Goal: Transaction & Acquisition: Purchase product/service

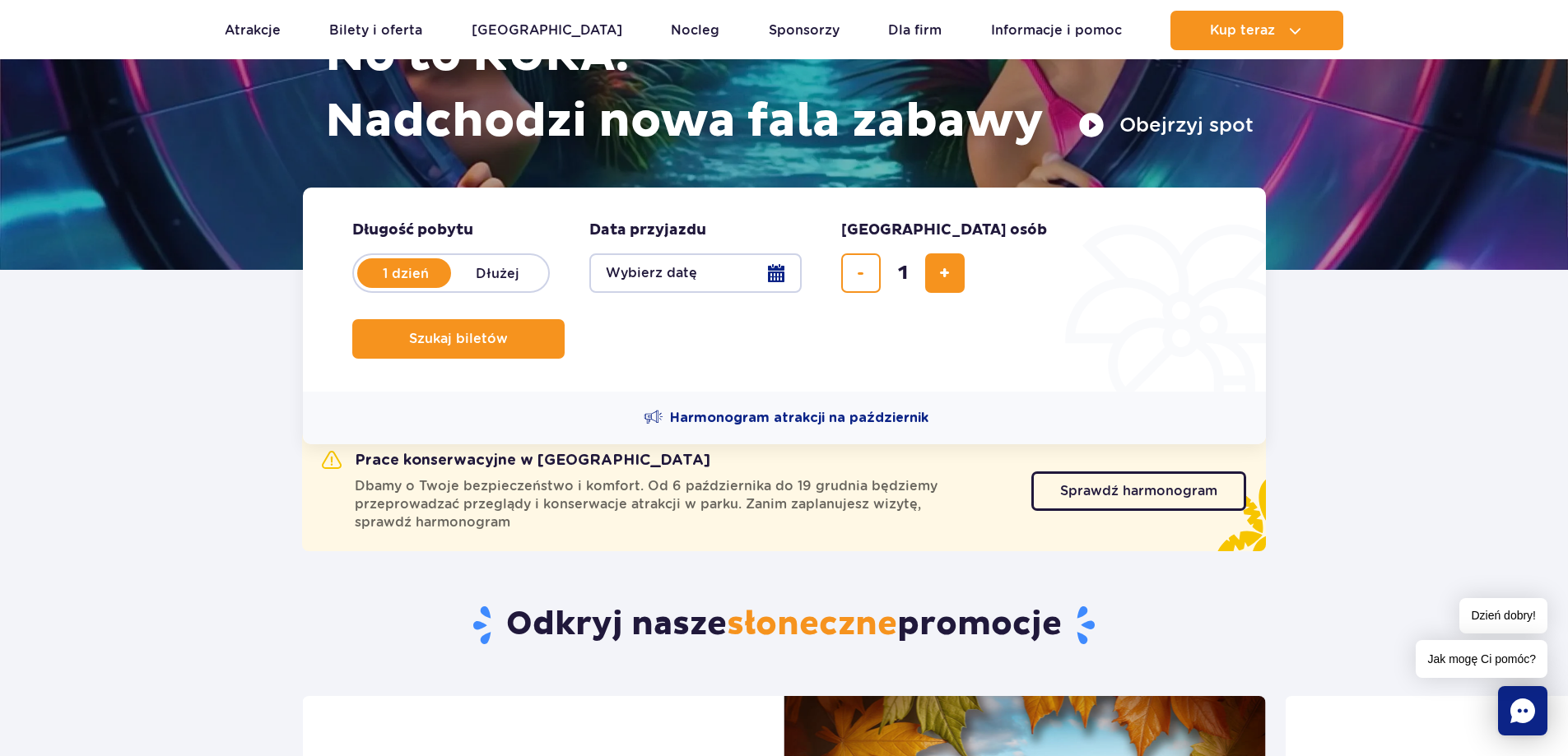
click at [670, 278] on button "Wybierz datę" at bounding box center [695, 272] width 212 height 39
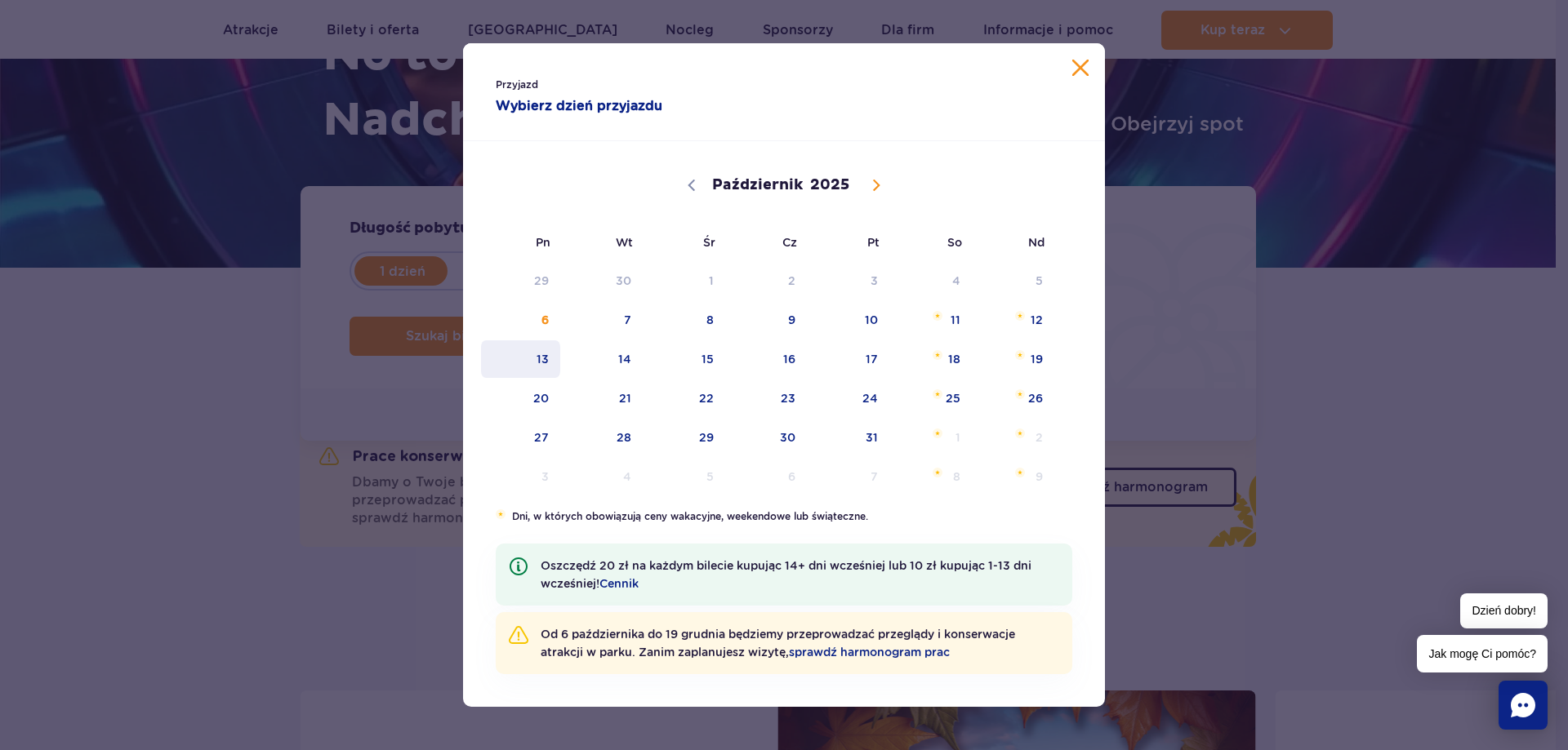
click at [532, 358] on span "13" at bounding box center [520, 359] width 83 height 38
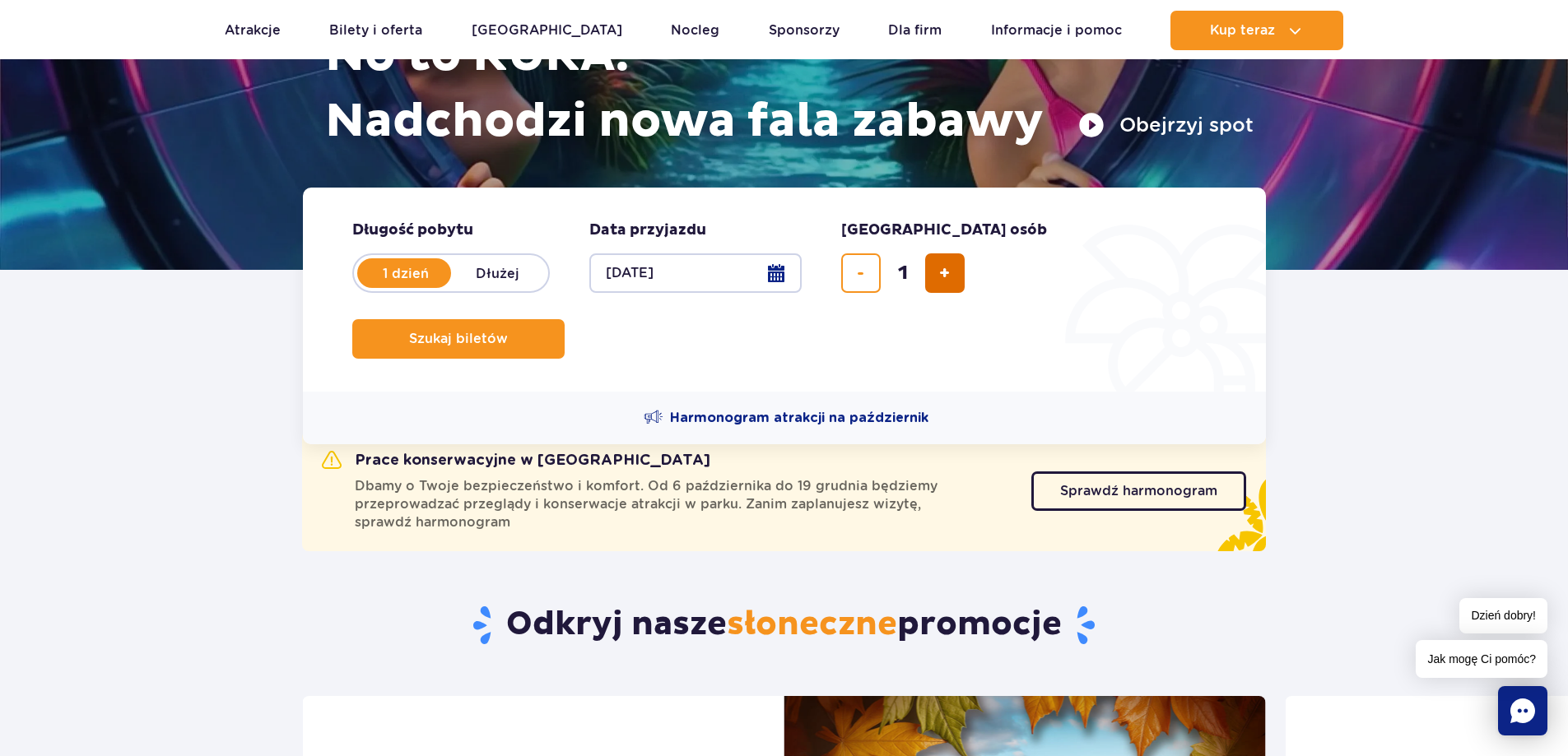
click at [935, 276] on button "dodaj bilet" at bounding box center [945, 272] width 39 height 39
type input "4"
click at [501, 332] on span "Szukaj biletów" at bounding box center [451, 338] width 98 height 14
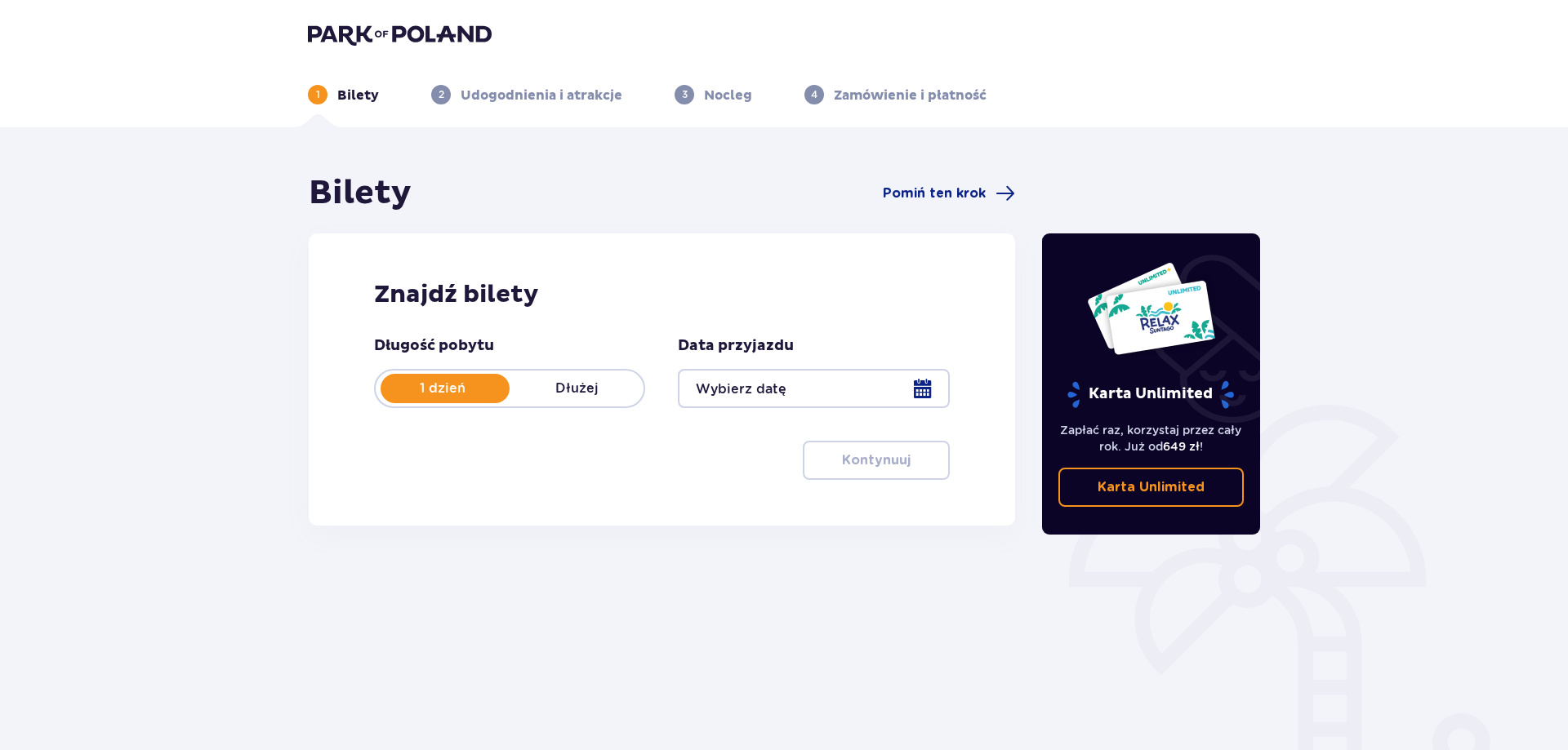
type input "[DATE]"
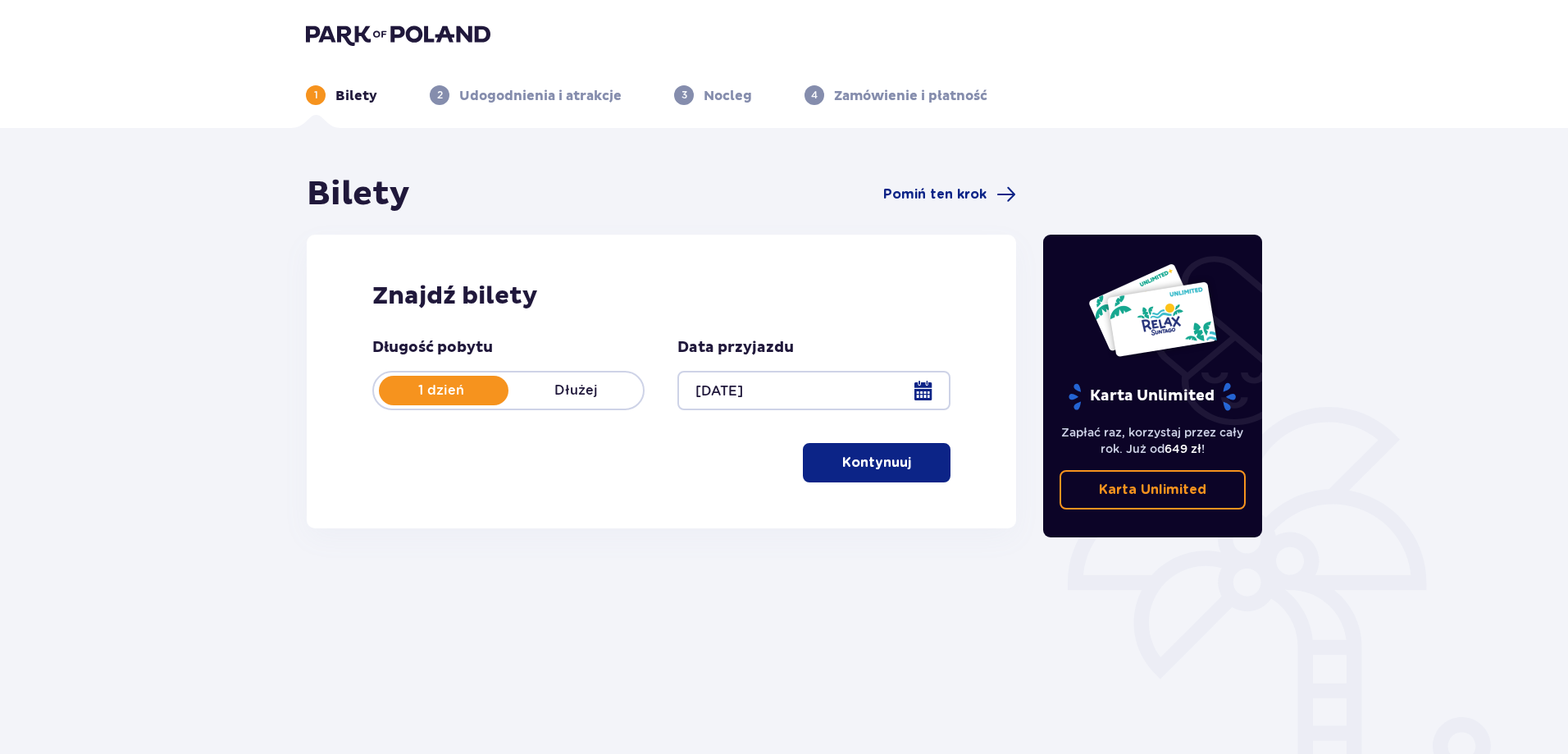
click at [861, 452] on button "Kontynuuj" at bounding box center [876, 462] width 148 height 39
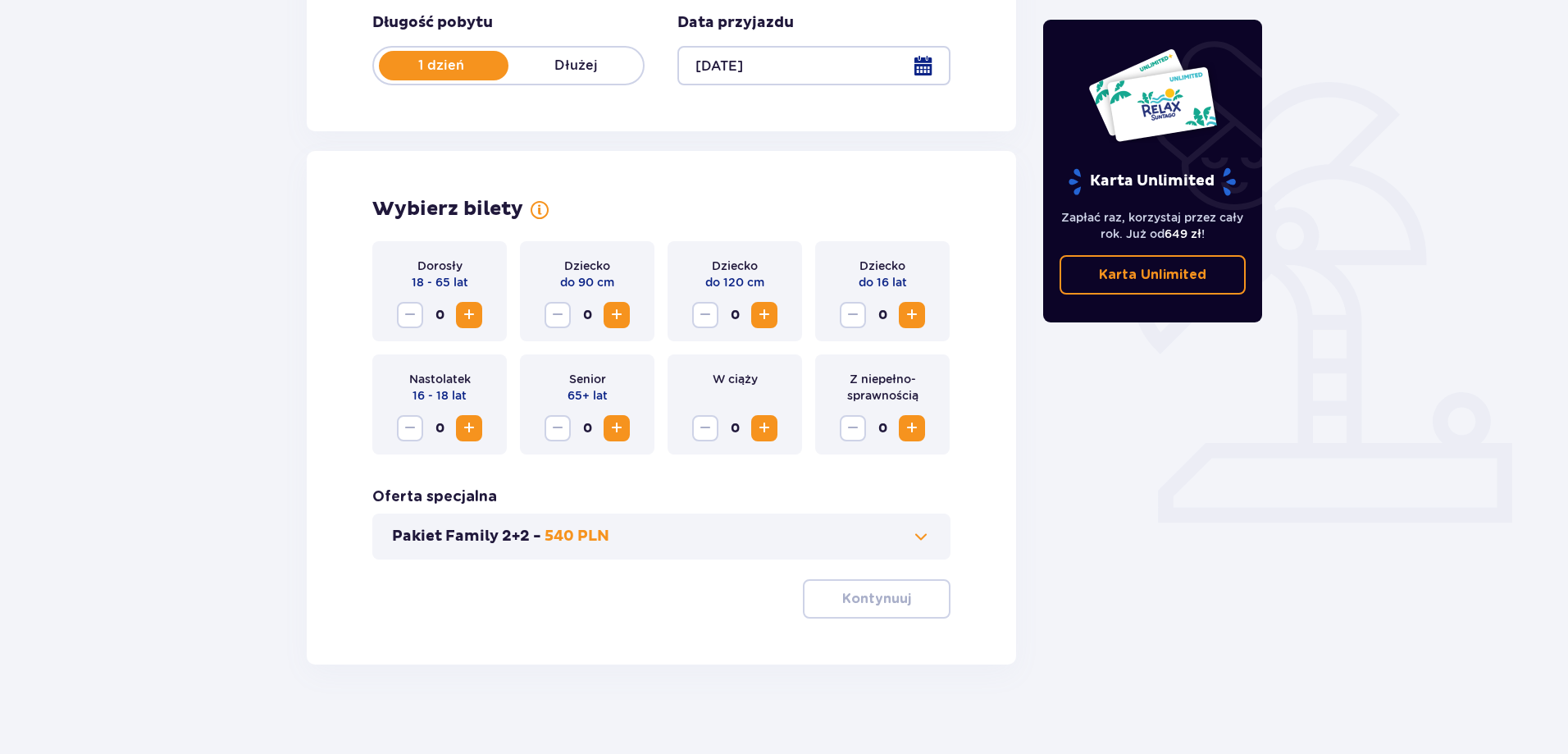
scroll to position [334, 0]
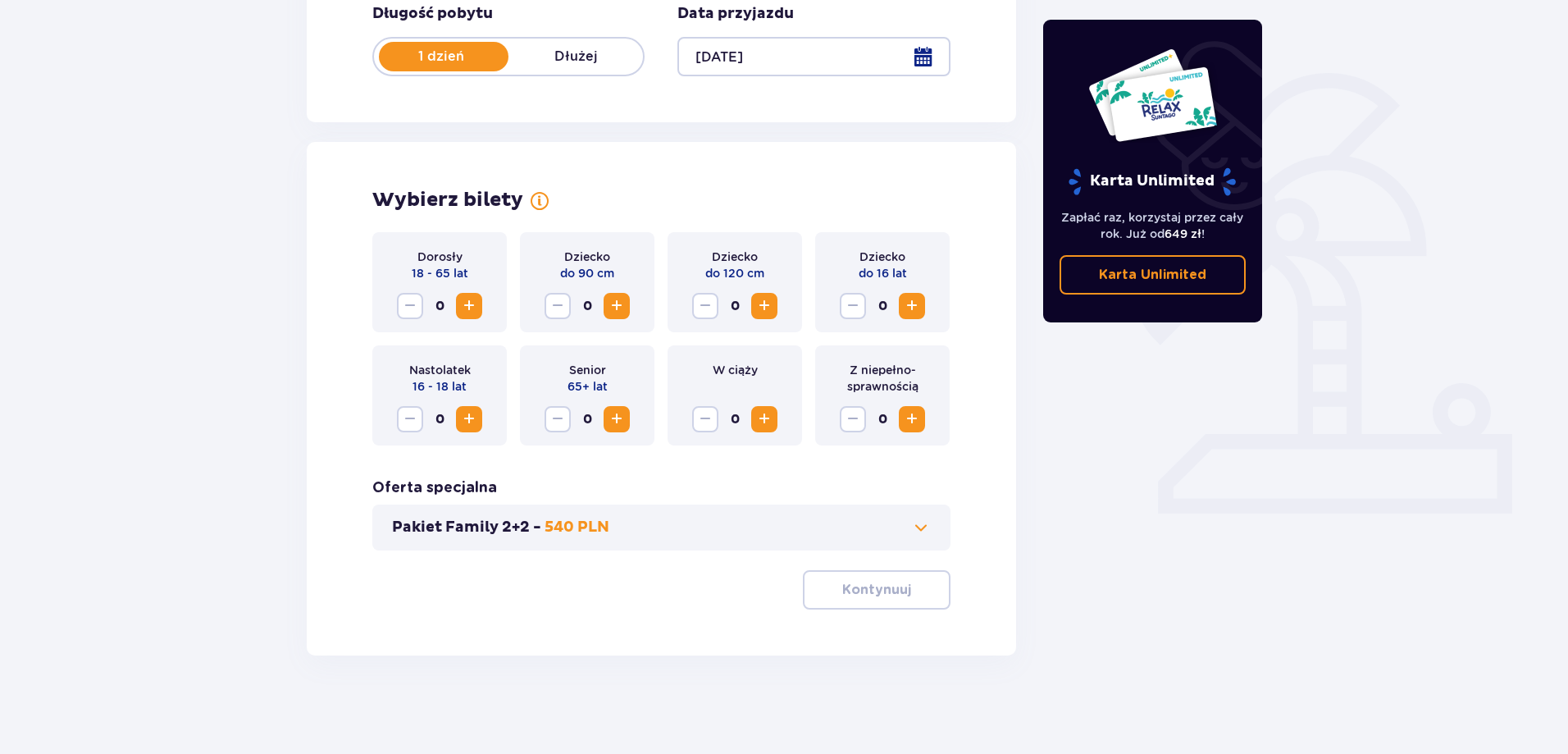
click at [465, 306] on span "Zwiększ" at bounding box center [469, 306] width 20 height 20
click at [910, 309] on span "Zwiększ" at bounding box center [912, 306] width 20 height 20
click at [474, 421] on span "Zwiększ" at bounding box center [469, 419] width 20 height 20
click at [421, 426] on button "Zmniejsz" at bounding box center [411, 419] width 27 height 27
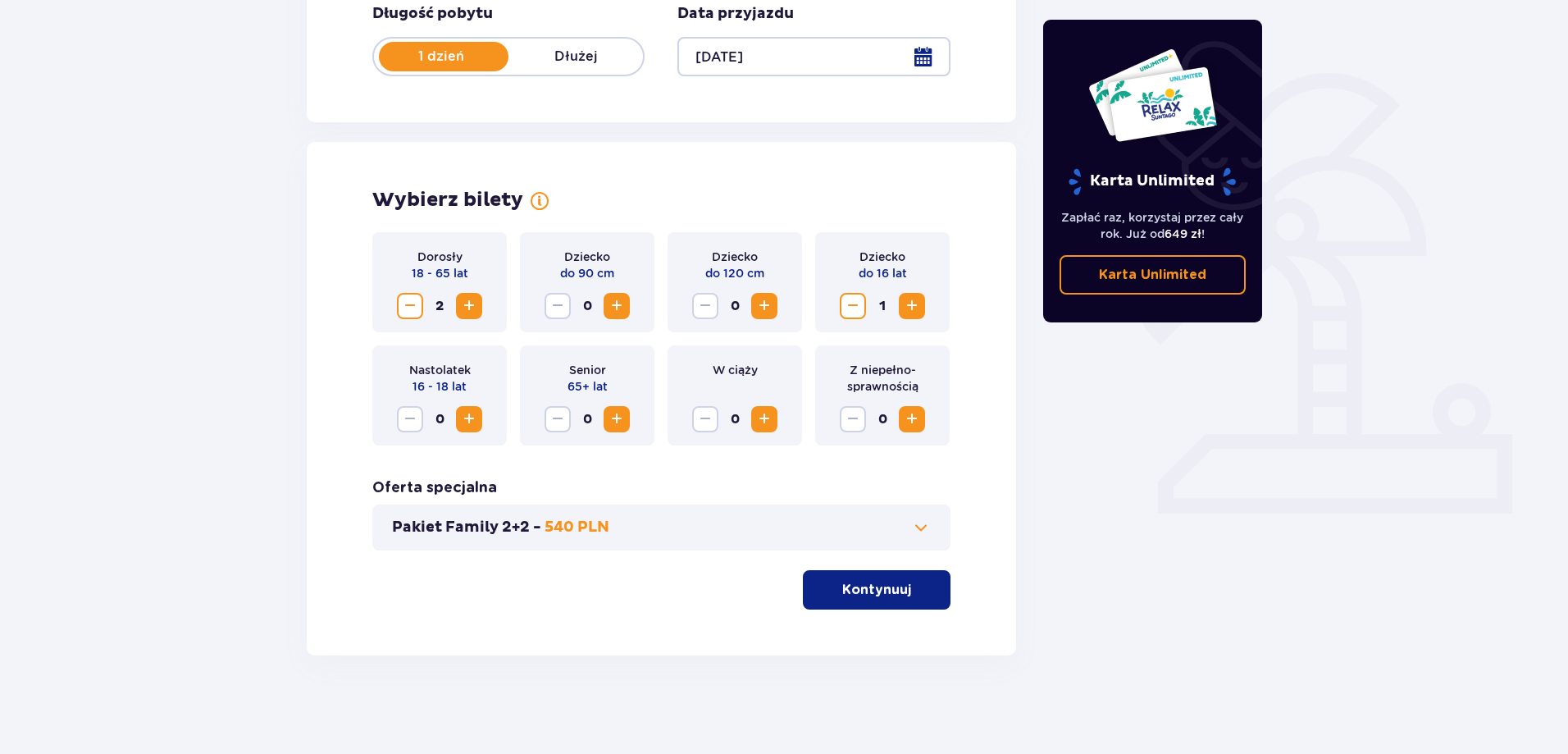
click at [458, 419] on button "Zwiększ" at bounding box center [470, 419] width 27 height 27
click at [902, 539] on div "Pakiet Family 2+2 - 540 PLN" at bounding box center [661, 527] width 578 height 46
click at [919, 525] on span at bounding box center [920, 527] width 20 height 20
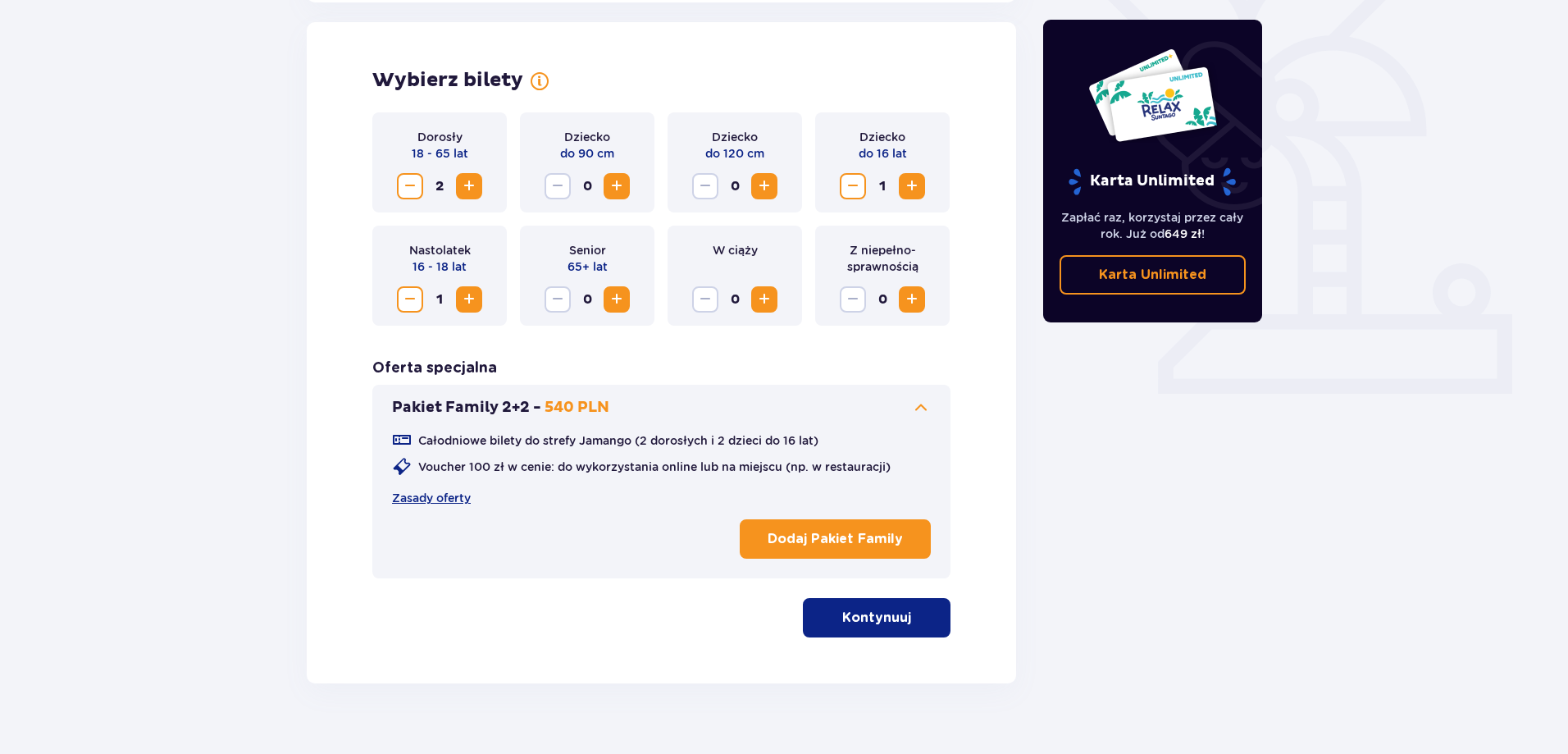
scroll to position [457, 0]
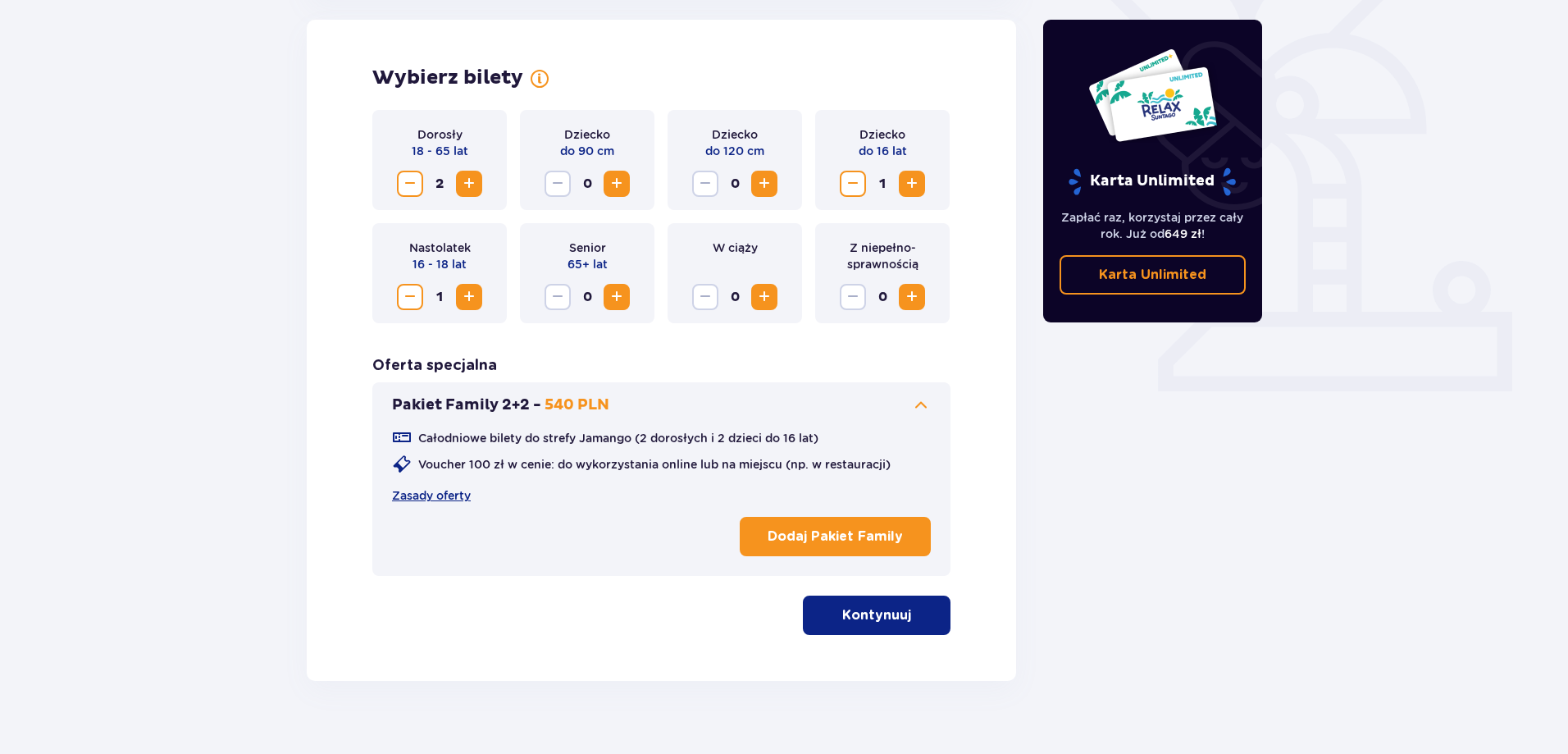
click at [879, 616] on p "Kontynuuj" at bounding box center [876, 615] width 69 height 18
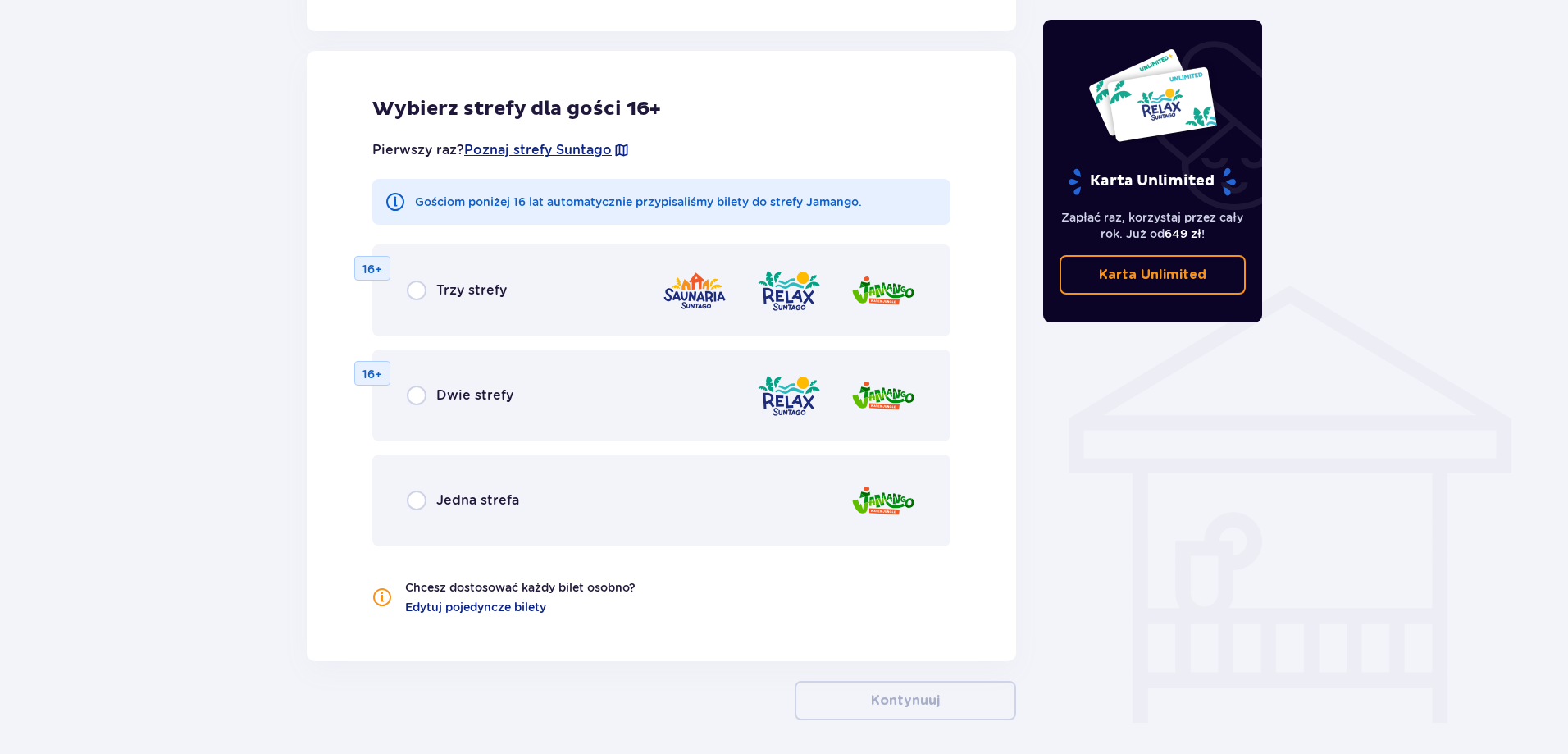
scroll to position [1058, 0]
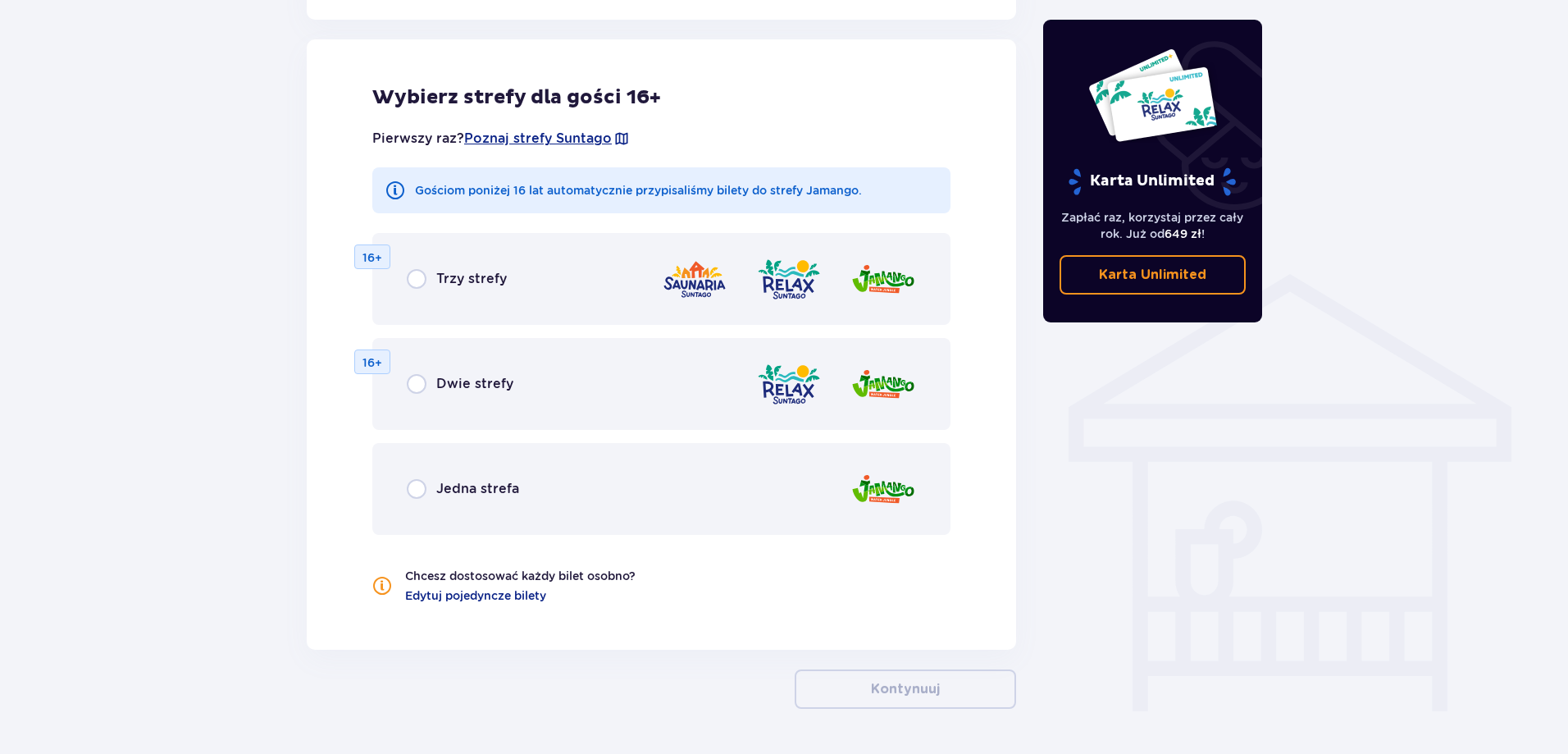
click at [424, 380] on input "radio" at bounding box center [416, 384] width 20 height 20
radio input "true"
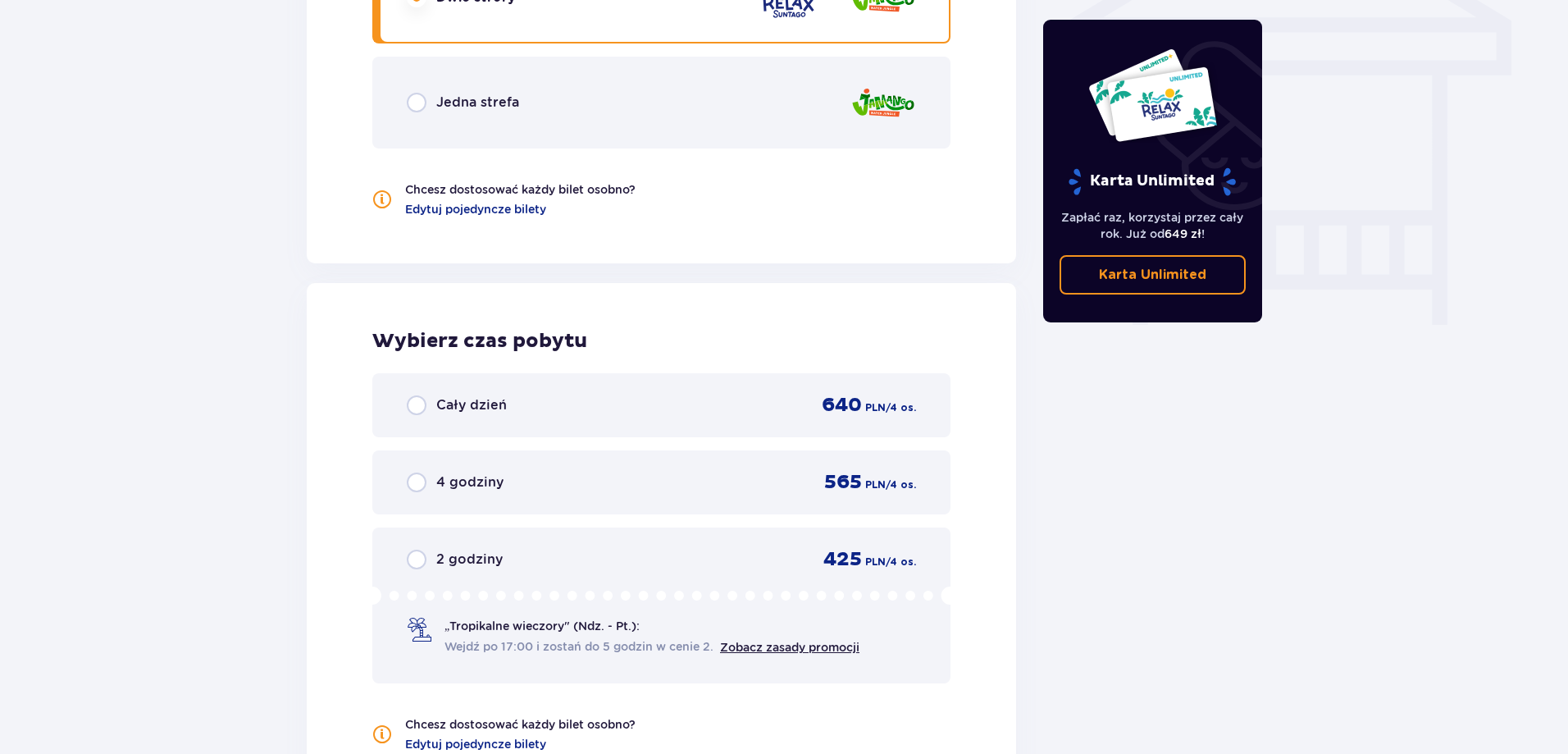
scroll to position [1483, 0]
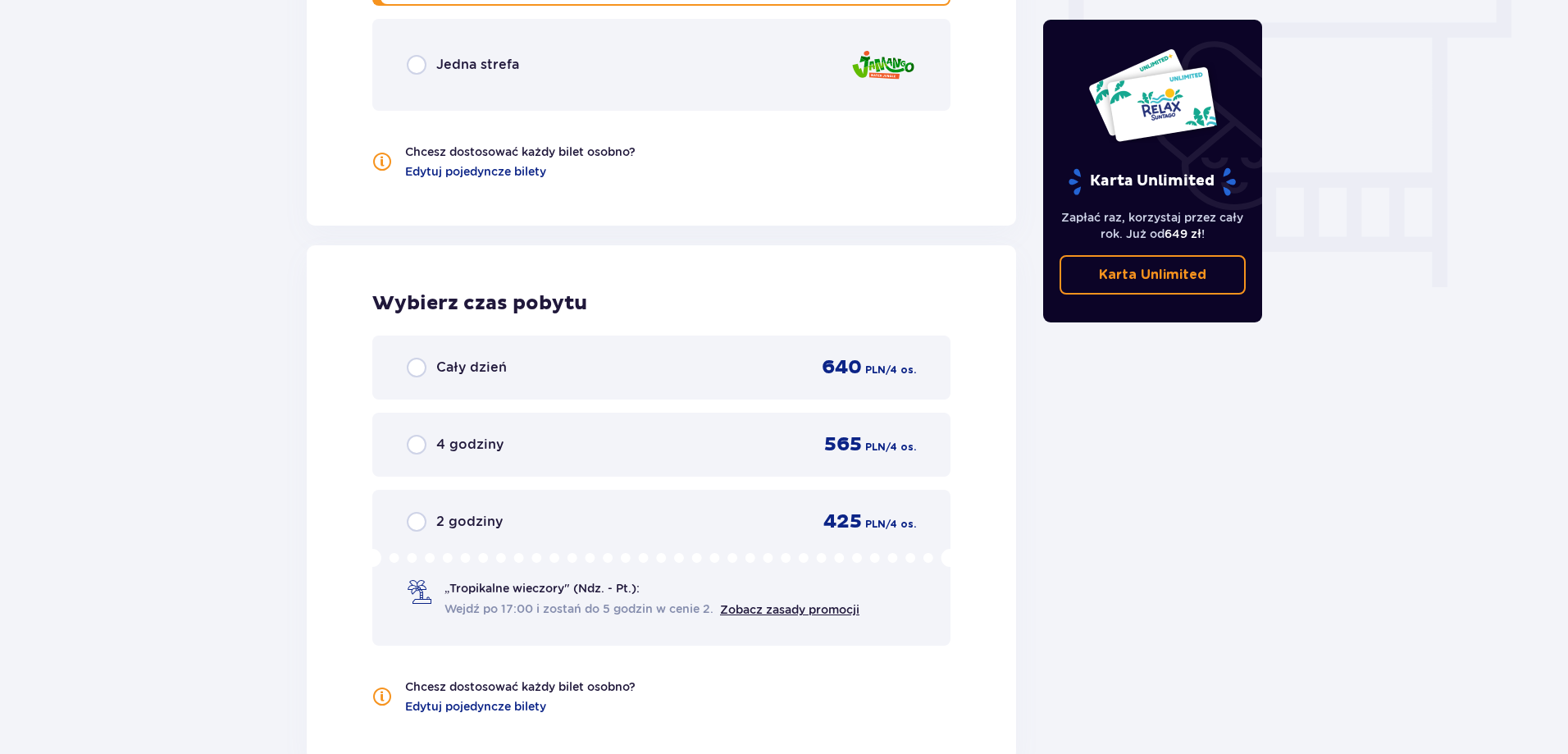
click at [417, 370] on input "radio" at bounding box center [416, 367] width 20 height 20
radio input "true"
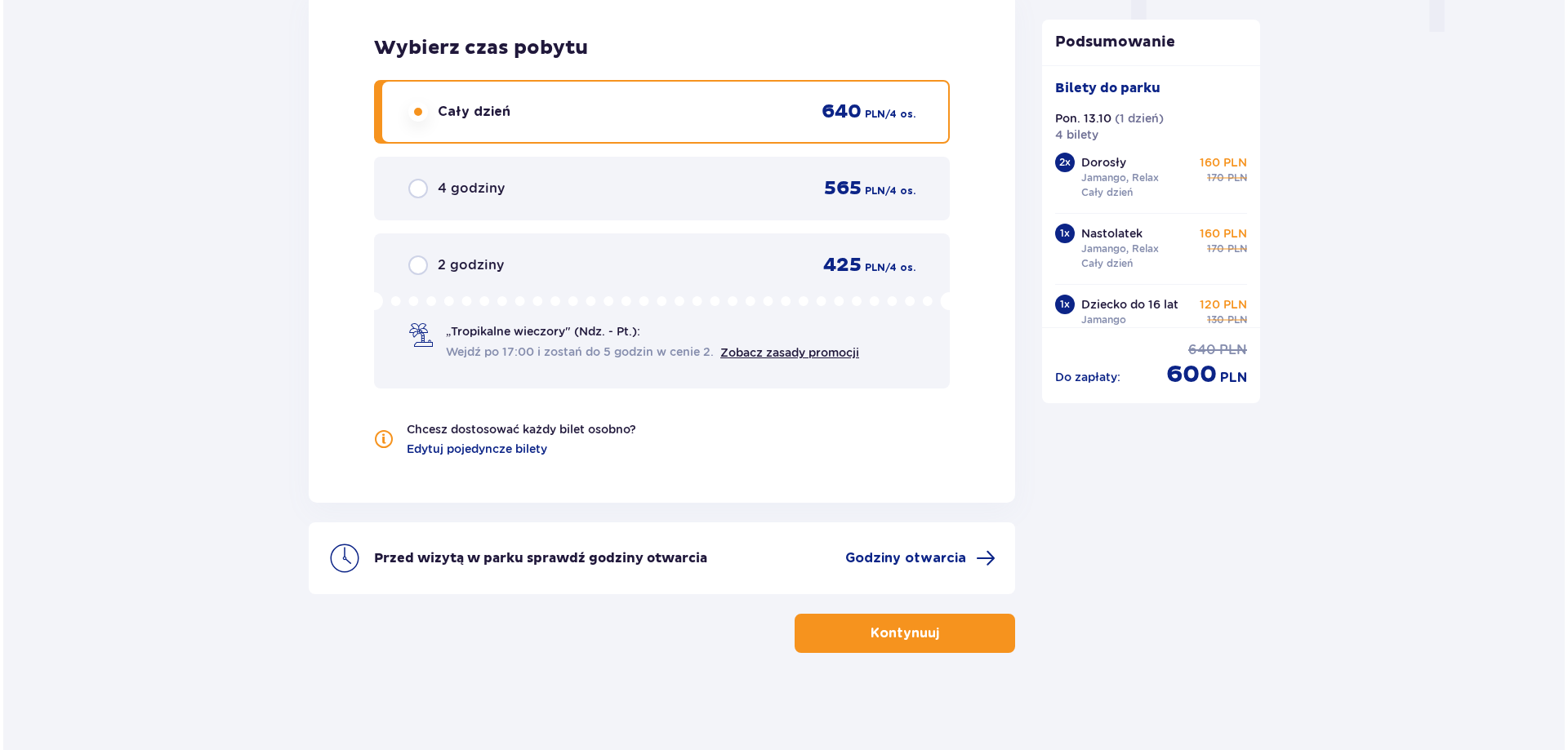
scroll to position [1729, 0]
click at [938, 559] on span "Godziny otwarcia" at bounding box center [902, 557] width 120 height 18
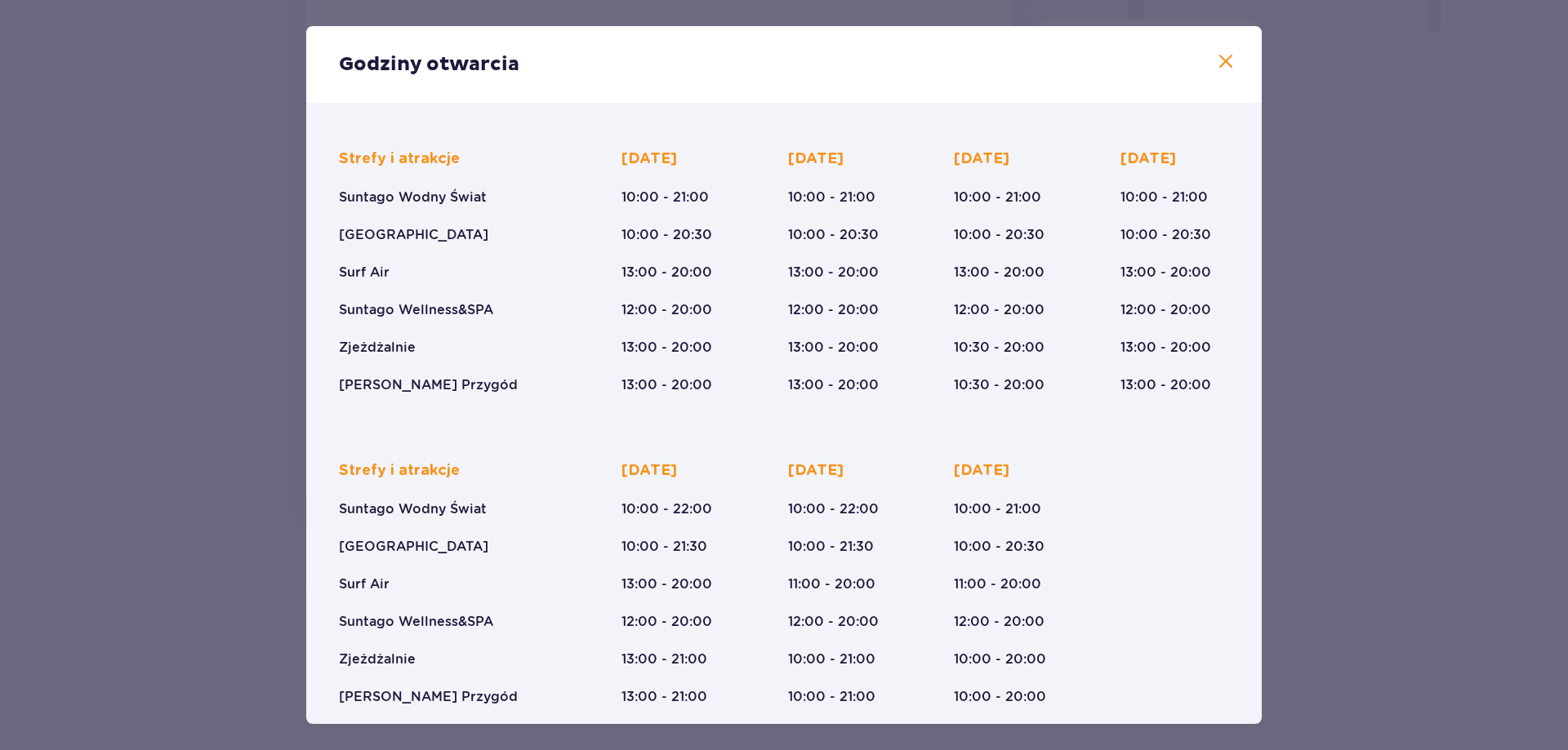
scroll to position [114, 0]
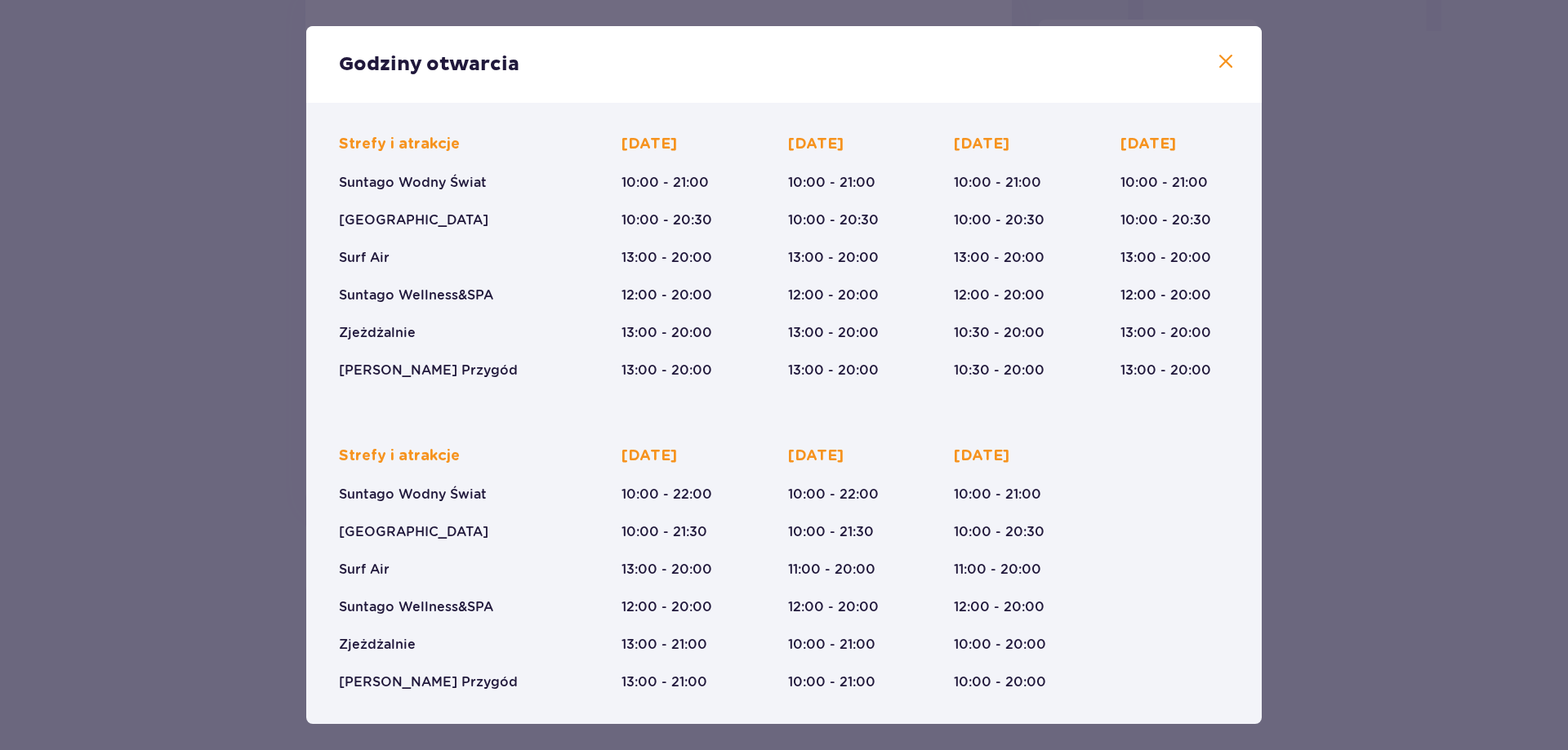
click at [1216, 67] on span at bounding box center [1226, 62] width 20 height 20
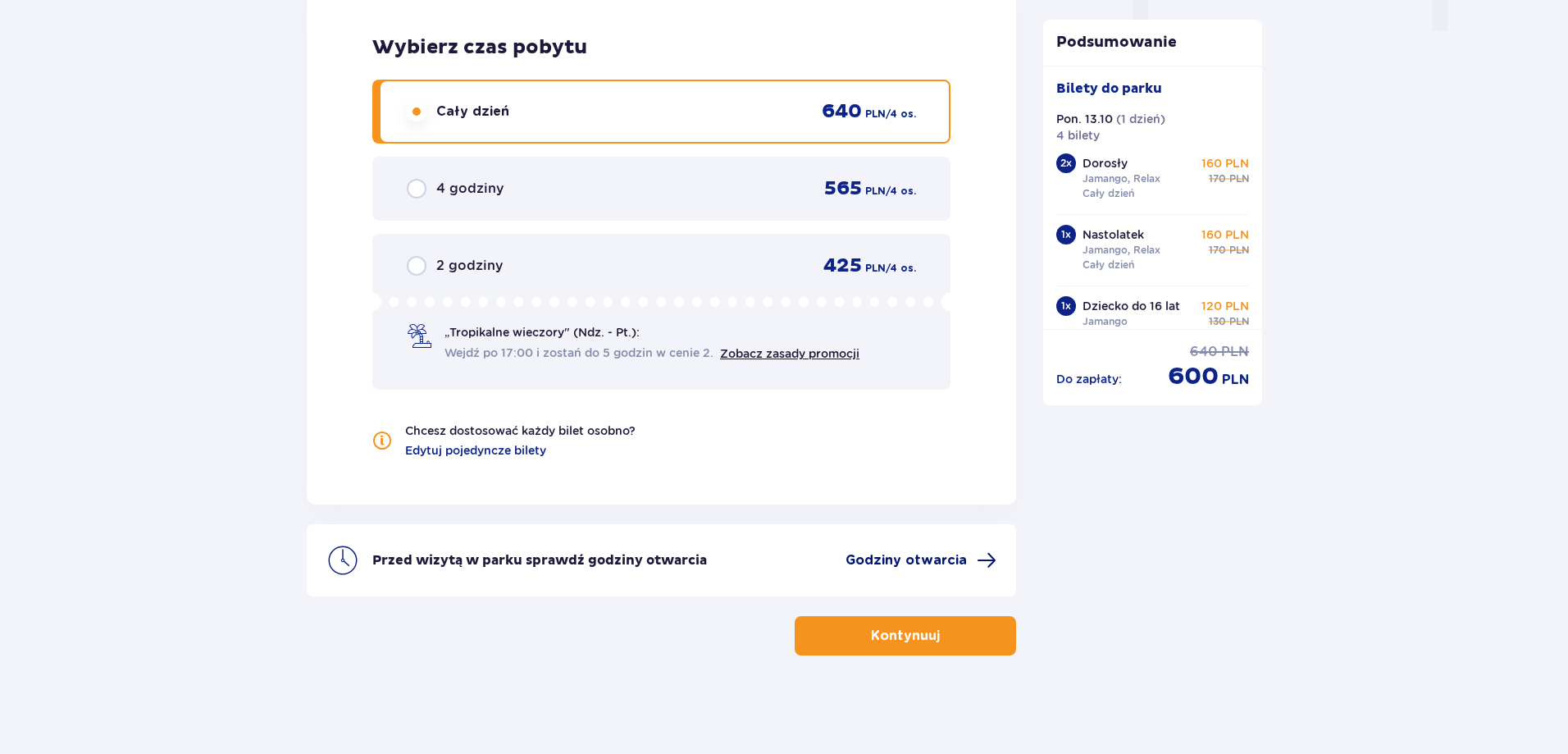
click at [910, 562] on span "Godziny otwarcia" at bounding box center [906, 560] width 121 height 18
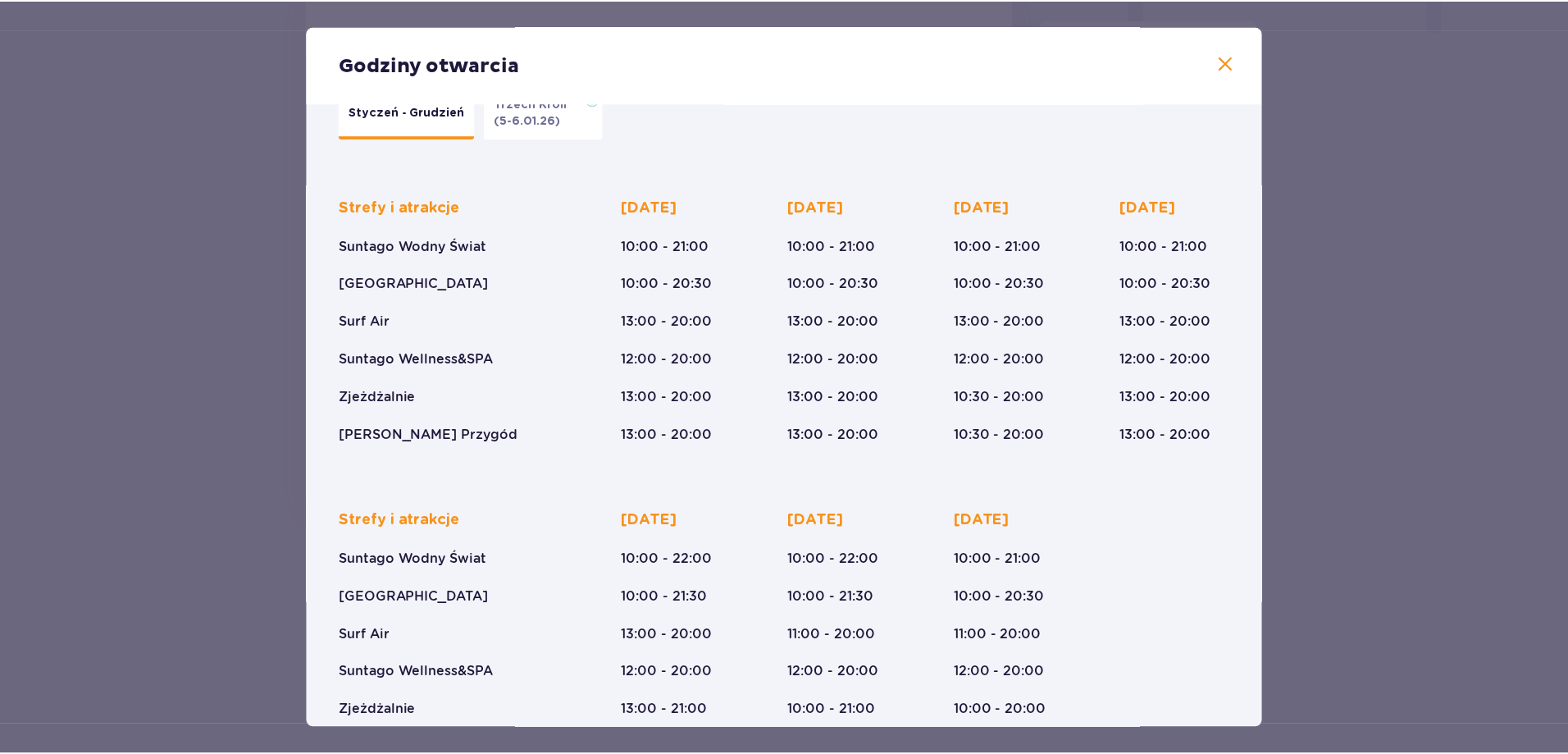
scroll to position [114, 0]
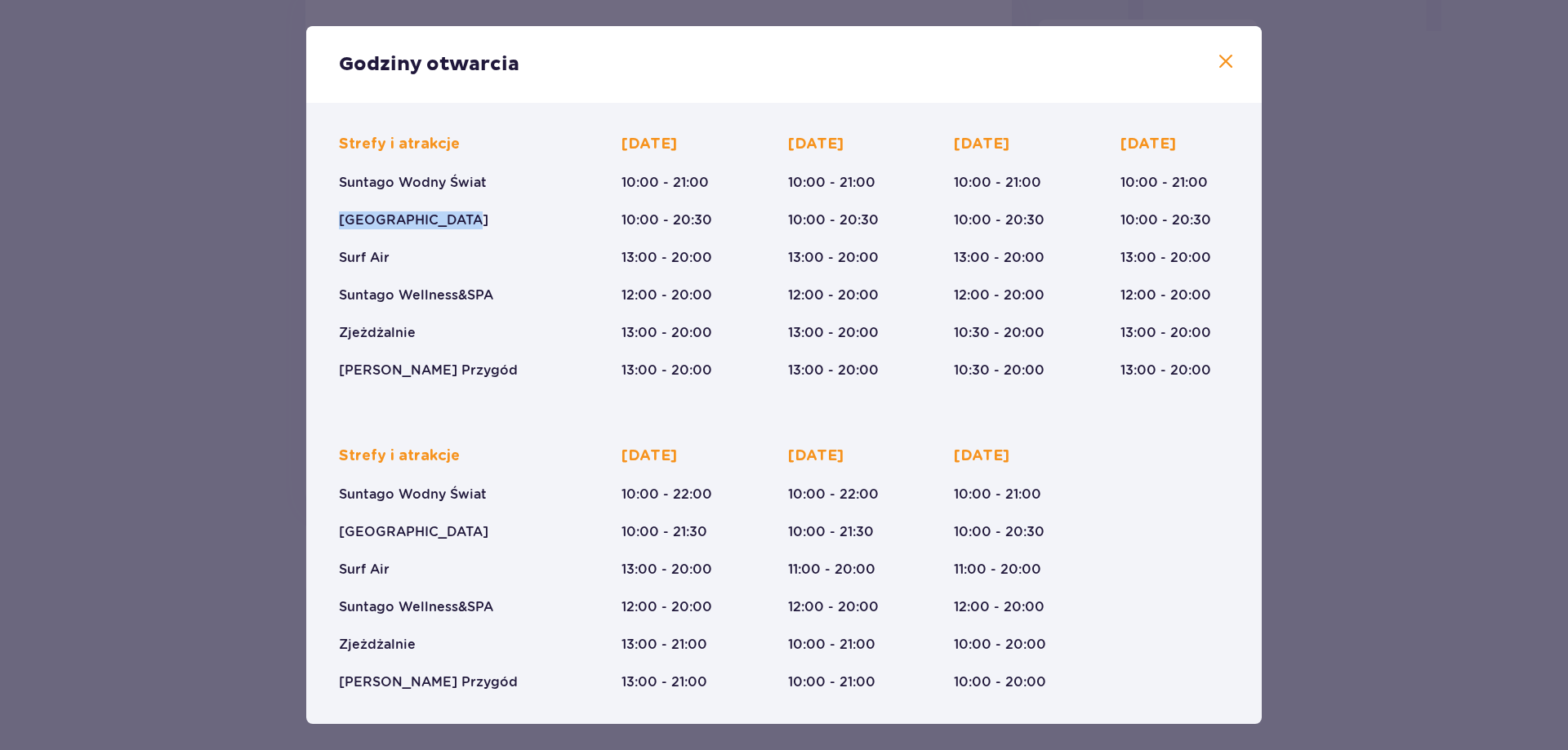
drag, startPoint x: 443, startPoint y: 218, endPoint x: 335, endPoint y: 221, distance: 108.0
click at [335, 221] on div "Strefy i atrakcje Suntago Wodny Świat Crocodile Island Surf Air Suntago Wellnes…" at bounding box center [784, 399] width 910 height 583
copy p "[GEOGRAPHIC_DATA]"
click at [498, 229] on div "Strefy i atrakcje Suntago Wodny Świat Crocodile Island Surf Air Suntago Wellnes…" at bounding box center [452, 257] width 226 height 245
click at [1230, 67] on div "Godziny otwarcia" at bounding box center [784, 64] width 955 height 77
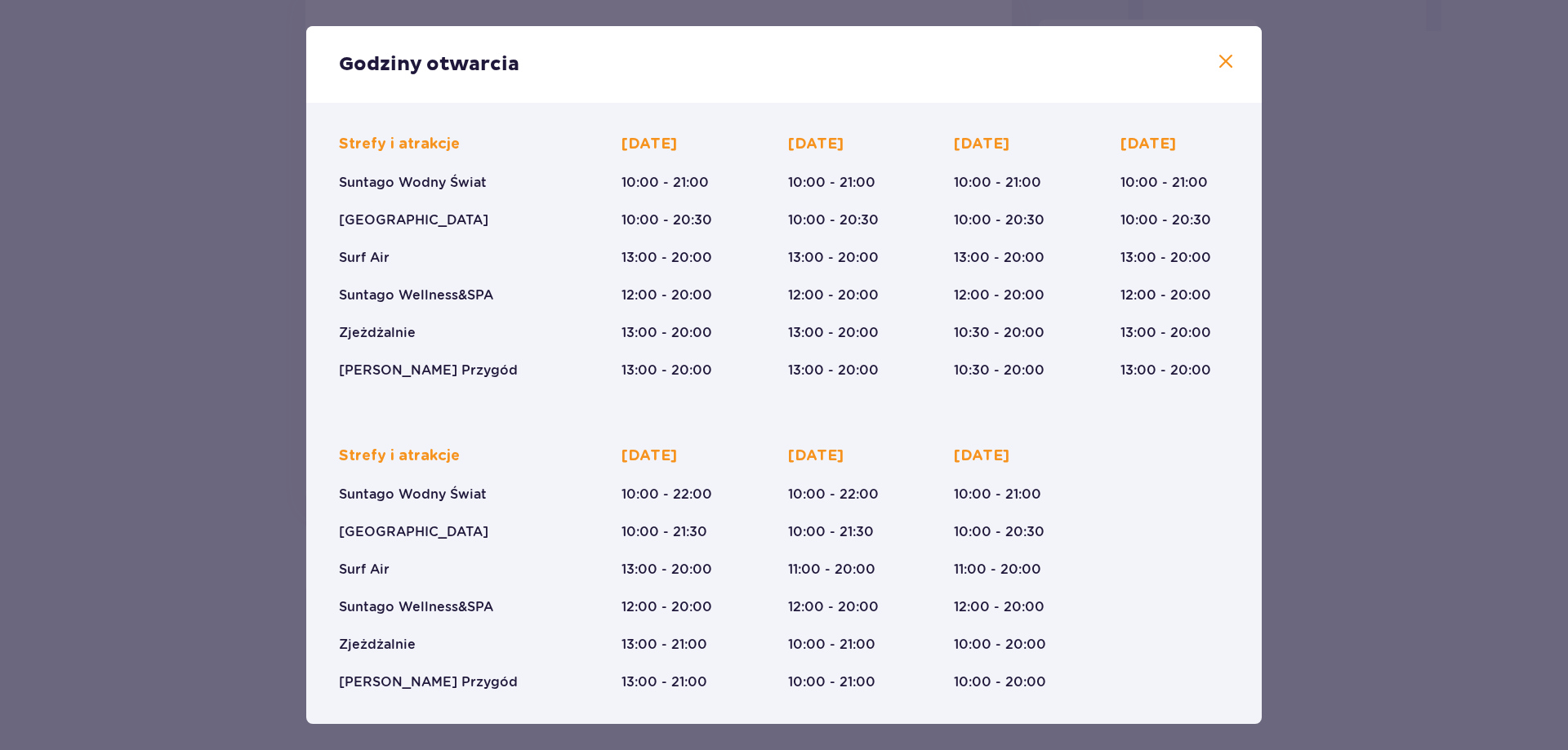
click at [1229, 67] on span at bounding box center [1226, 62] width 20 height 20
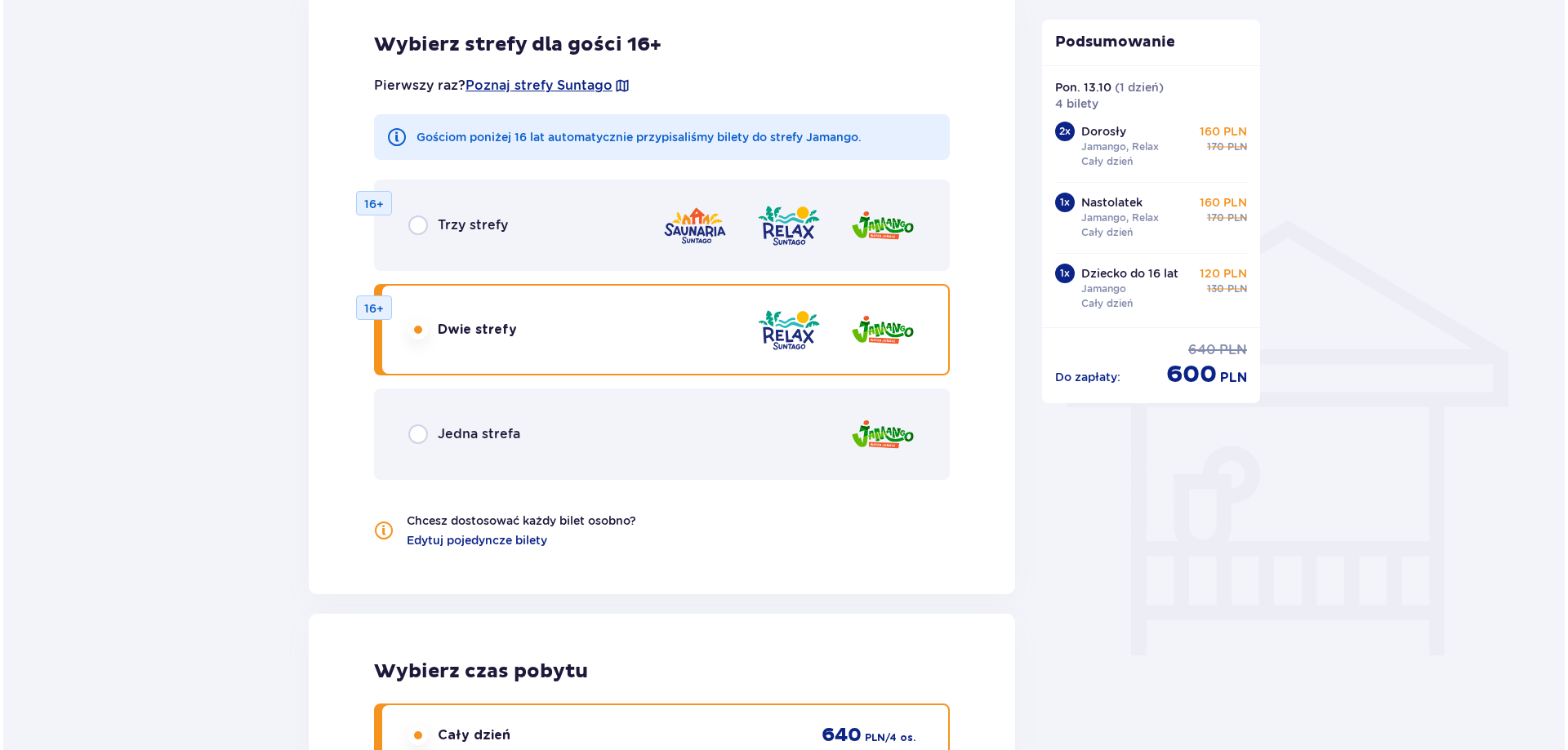
scroll to position [1076, 0]
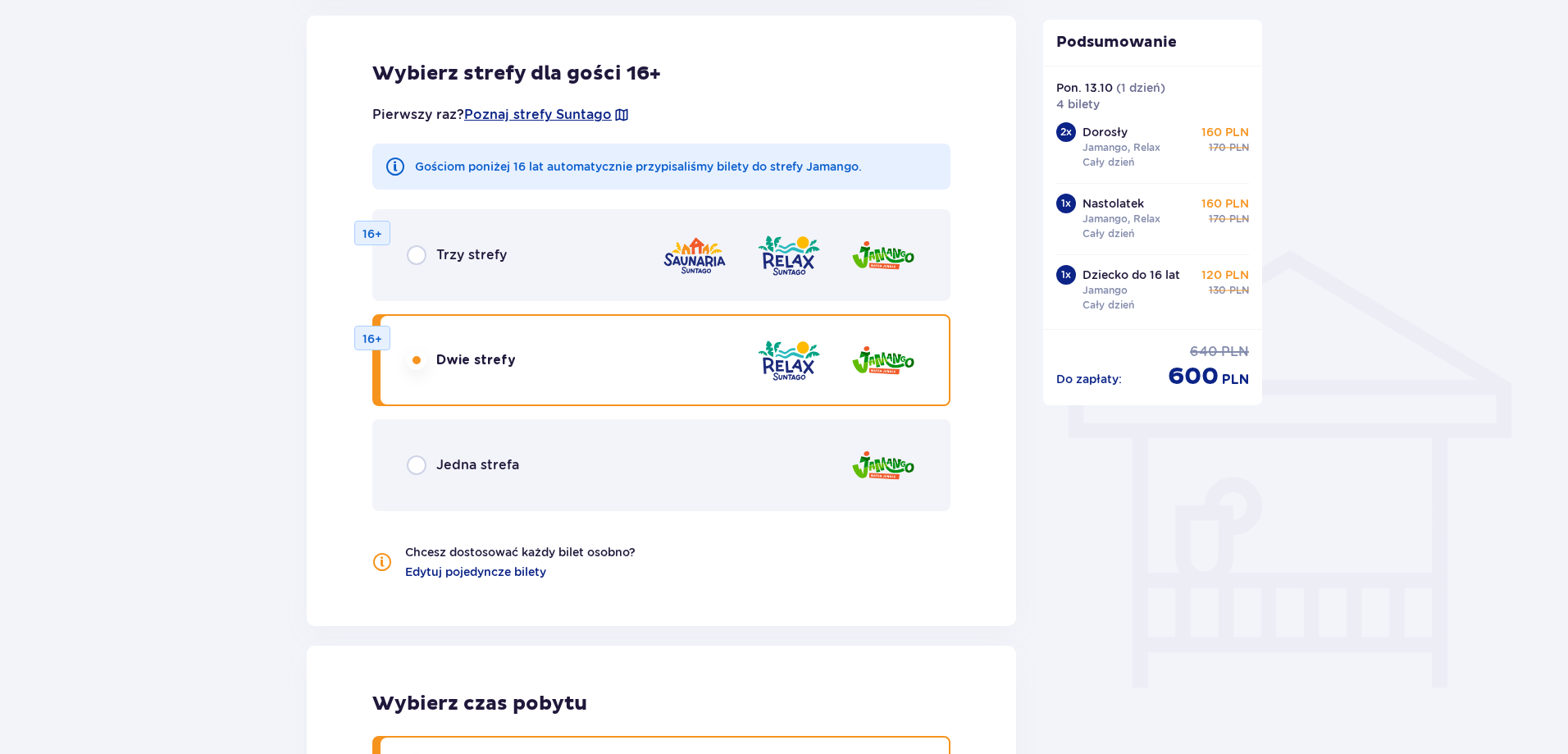
drag, startPoint x: 570, startPoint y: 112, endPoint x: 677, endPoint y: 97, distance: 108.0
click at [773, 56] on div "Wybierz strefy dla gości 16+ Pierwszy raz? Poznaj strefy Suntago Gościom poniże…" at bounding box center [661, 320] width 710 height 610
click at [563, 115] on span "Poznaj strefy Suntago" at bounding box center [537, 114] width 148 height 18
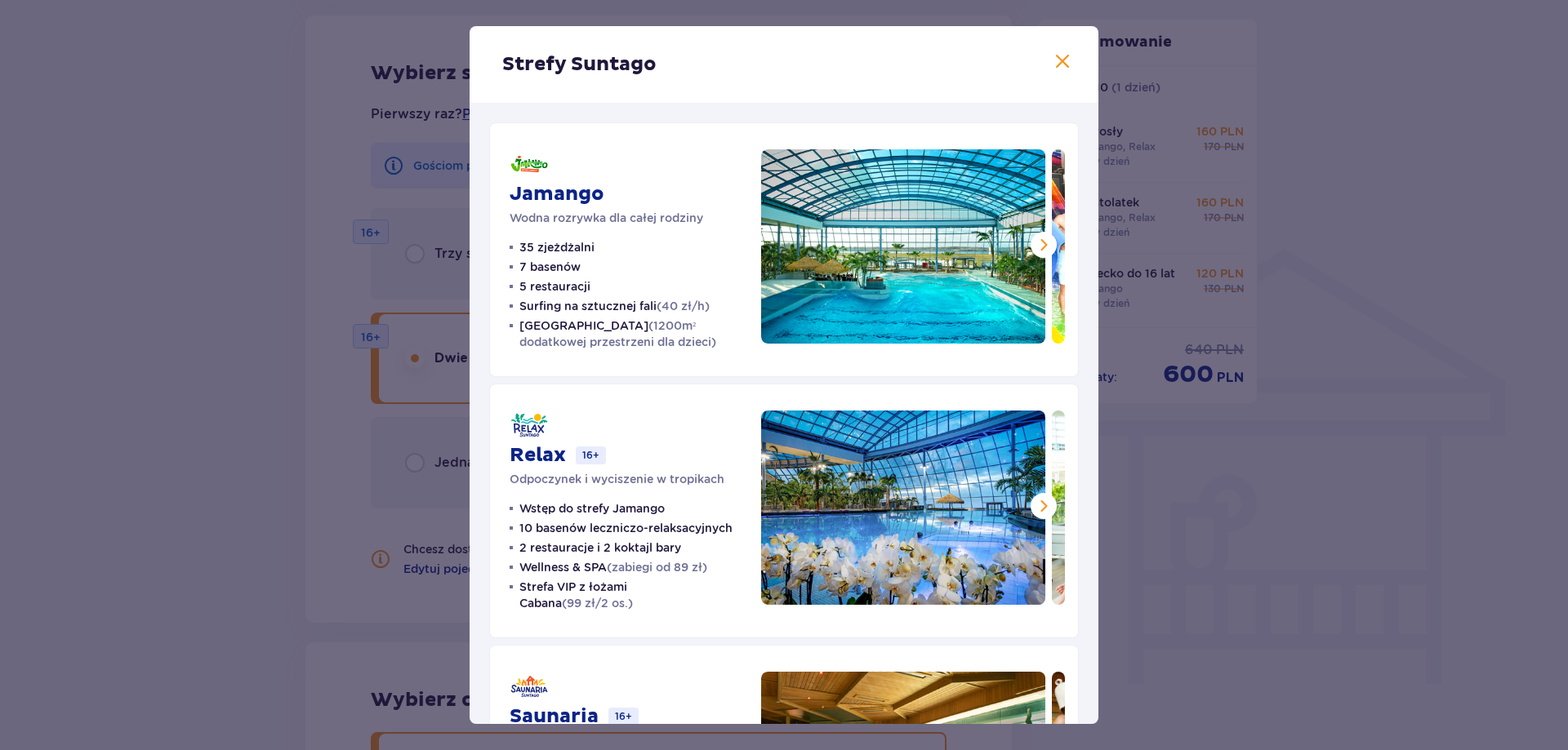
click at [1053, 65] on span at bounding box center [1062, 62] width 20 height 20
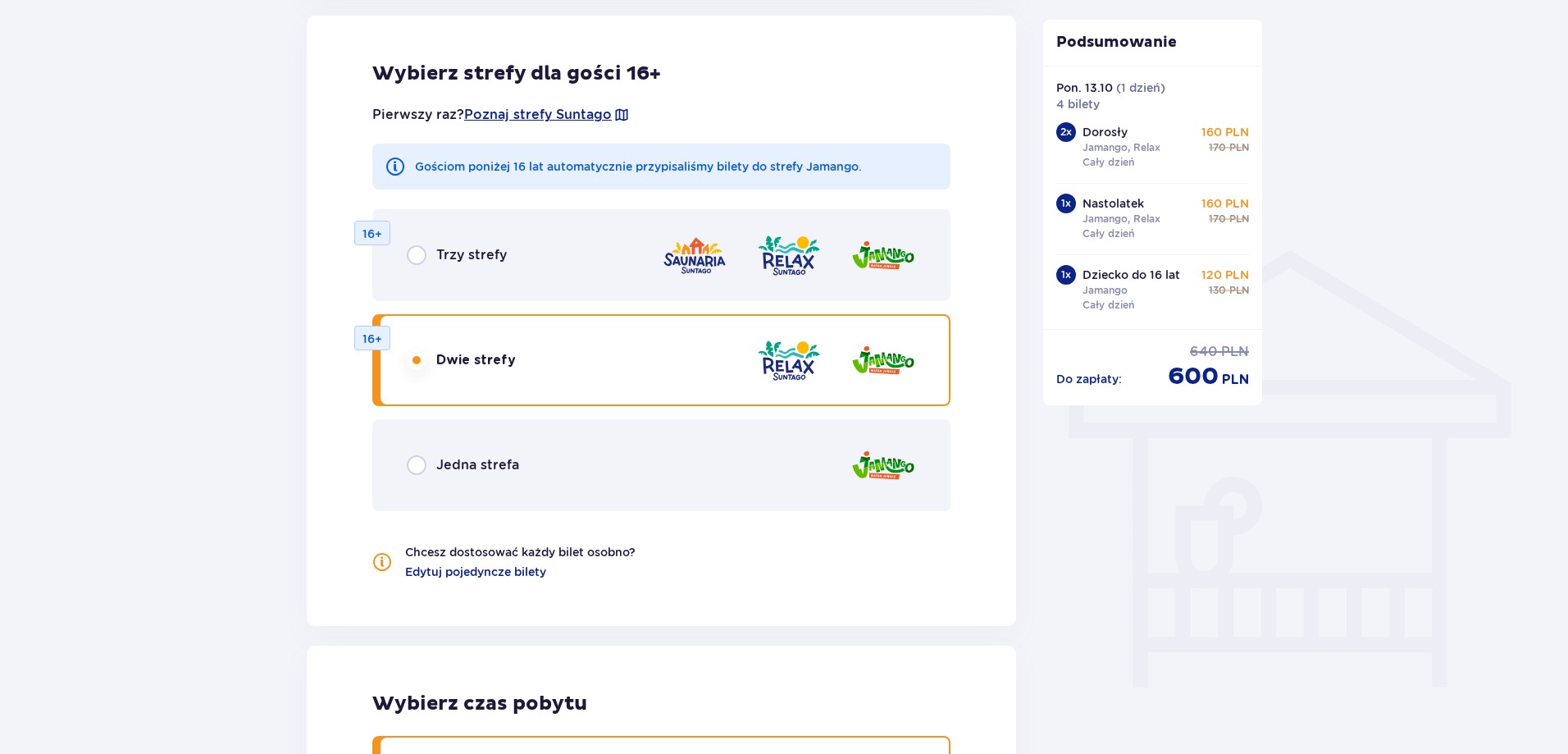
click at [217, 380] on div "Bilety Pomiń ten krok Znajdź bilety Długość pobytu 1 dzień Dłużej Data przyjazd…" at bounding box center [784, 228] width 1568 height 2365
click at [547, 120] on span "Poznaj strefy Suntago" at bounding box center [537, 114] width 148 height 18
